Goal: Information Seeking & Learning: Learn about a topic

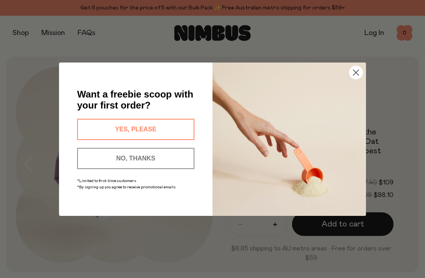
click at [355, 77] on circle "Close dialog" at bounding box center [355, 72] width 13 height 13
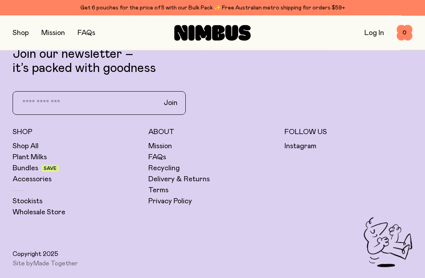
scroll to position [1821, 0]
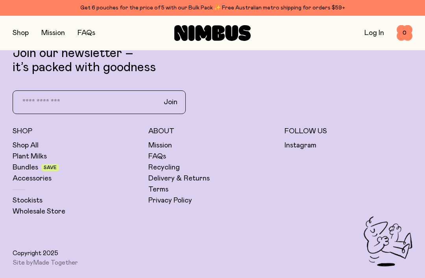
click at [160, 156] on link "FAQs" at bounding box center [157, 156] width 18 height 9
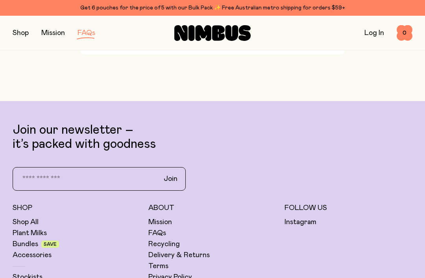
scroll to position [1571, 0]
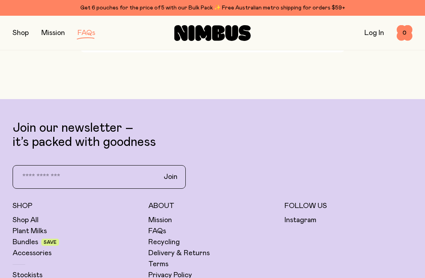
click at [28, 227] on link "Plant Milks" at bounding box center [30, 231] width 34 height 9
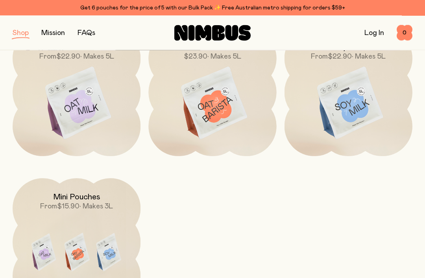
scroll to position [139, 0]
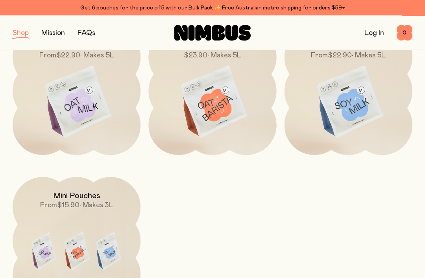
click at [78, 108] on img at bounding box center [77, 103] width 128 height 150
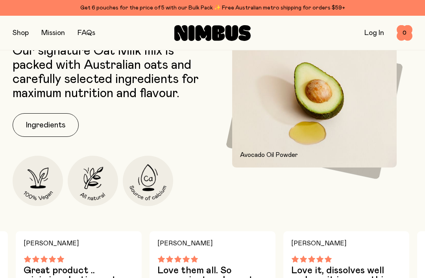
scroll to position [338, 0]
click at [41, 123] on button "Ingredients" at bounding box center [46, 126] width 66 height 24
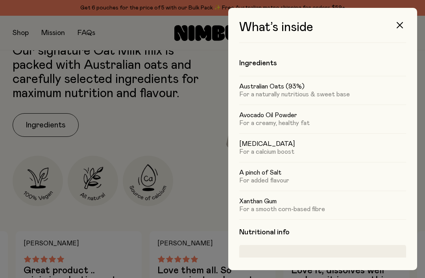
click at [404, 20] on button "button" at bounding box center [399, 25] width 19 height 19
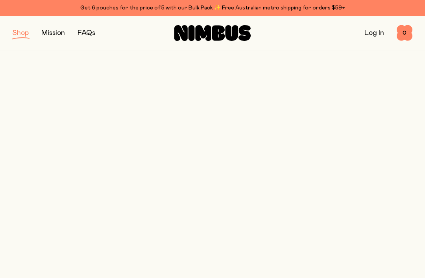
scroll to position [140, 0]
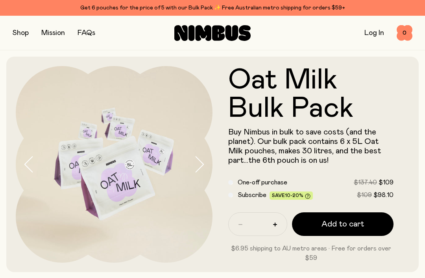
click at [18, 30] on button "button" at bounding box center [21, 33] width 16 height 11
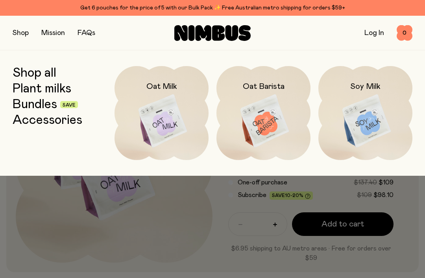
click at [157, 122] on img at bounding box center [162, 121] width 94 height 111
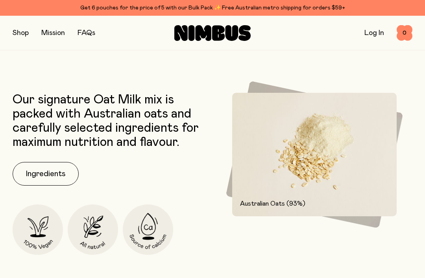
scroll to position [277, 0]
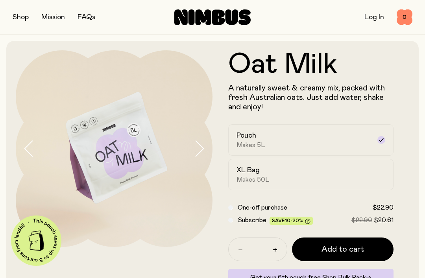
click at [365, 170] on div "XL Bag Makes 50L" at bounding box center [304, 175] width 135 height 18
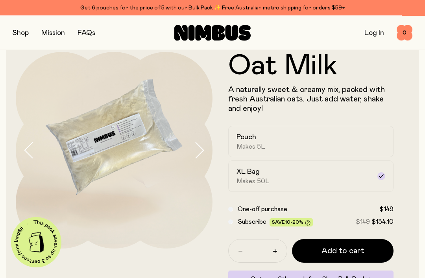
scroll to position [15, 0]
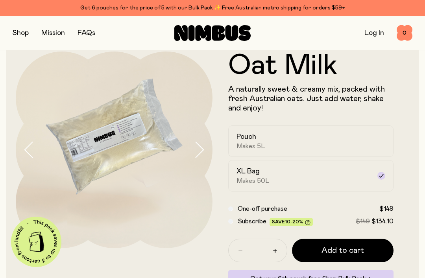
click at [358, 137] on div "Pouch Makes 5L" at bounding box center [304, 141] width 135 height 18
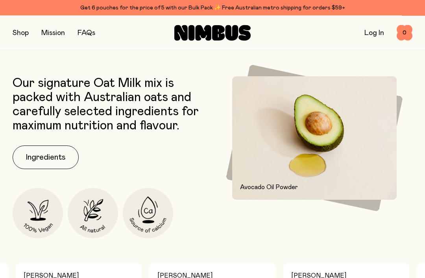
scroll to position [306, 0]
click at [41, 162] on button "Ingredients" at bounding box center [46, 158] width 66 height 24
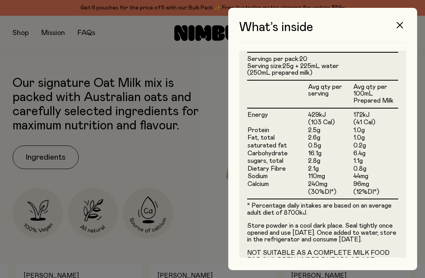
scroll to position [207, 0]
click at [399, 23] on icon "button" at bounding box center [400, 25] width 6 height 6
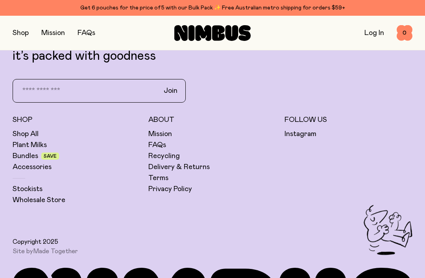
scroll to position [1899, 0]
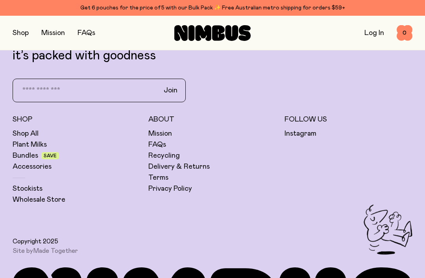
click at [22, 134] on link "Shop All" at bounding box center [26, 133] width 26 height 9
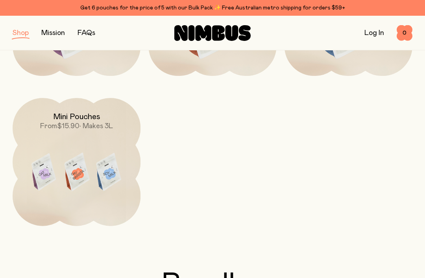
scroll to position [218, 0]
